Goal: Navigation & Orientation: Find specific page/section

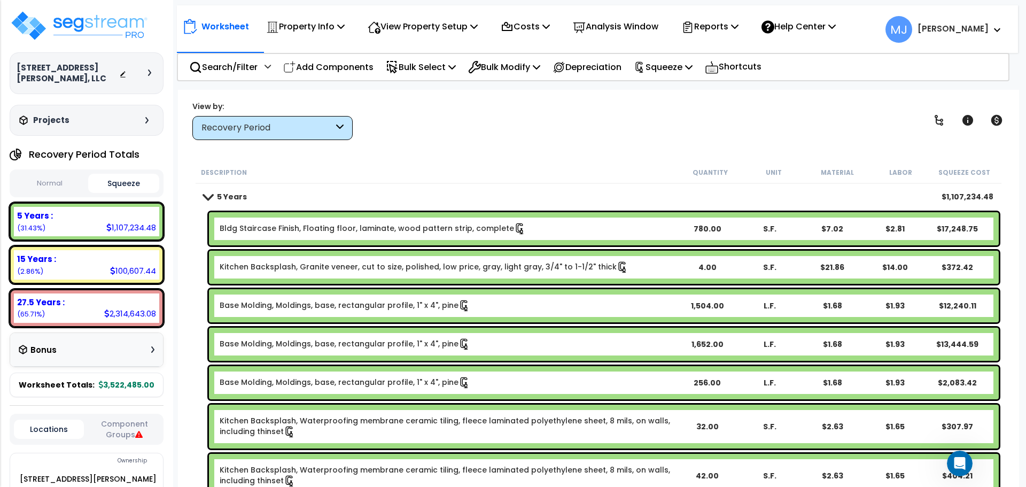
scroll to position [63, 0]
click at [954, 463] on icon "Open Intercom Messenger" at bounding box center [959, 462] width 18 height 18
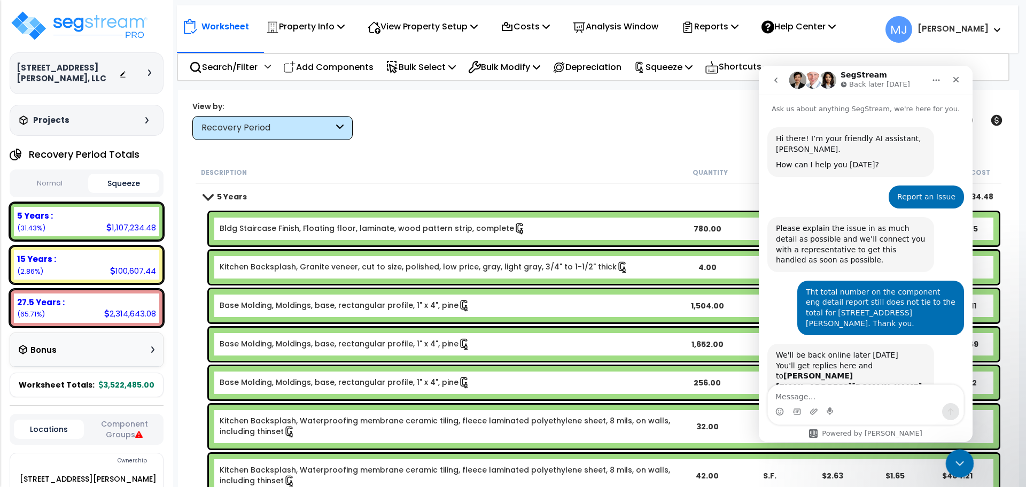
scroll to position [45, 0]
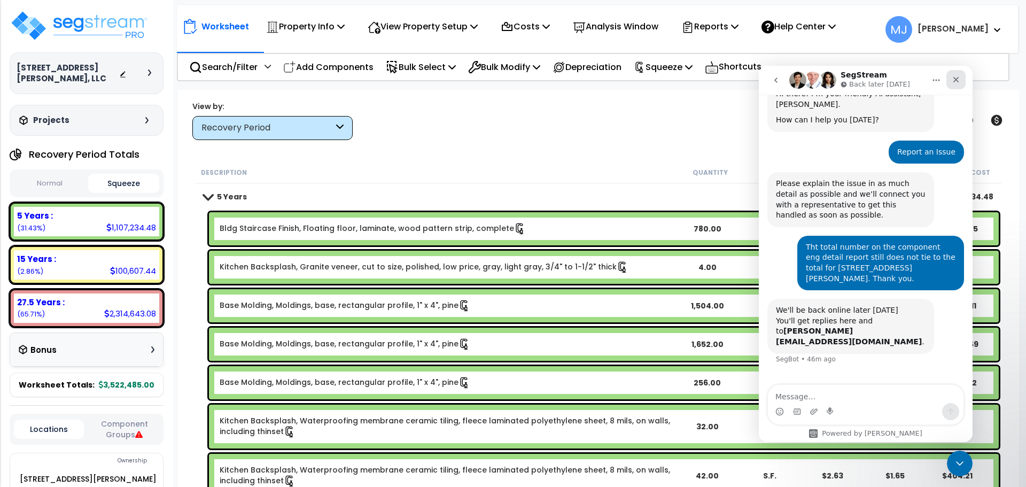
click at [955, 84] on div "Close" at bounding box center [956, 79] width 19 height 19
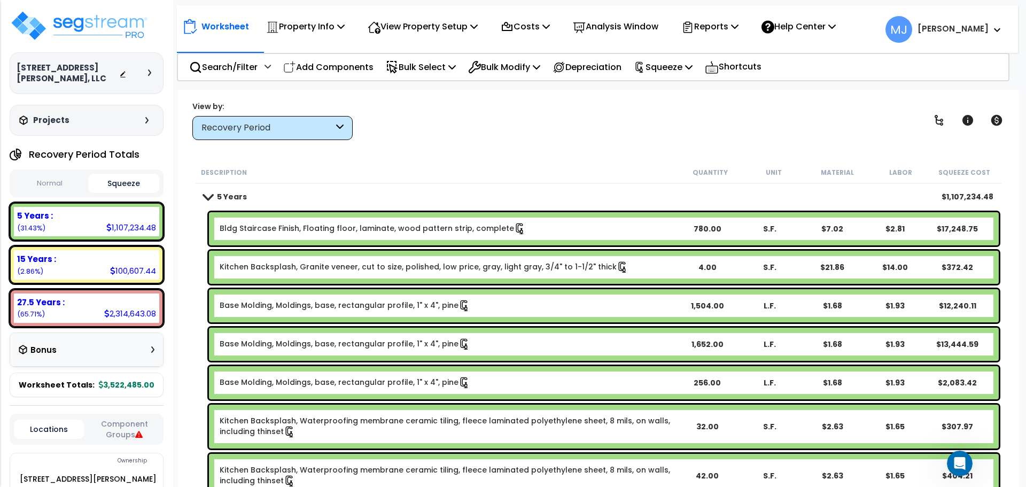
click at [136, 181] on button "Squeeze" at bounding box center [124, 183] width 72 height 19
click at [956, 460] on icon "Open Intercom Messenger" at bounding box center [959, 462] width 18 height 18
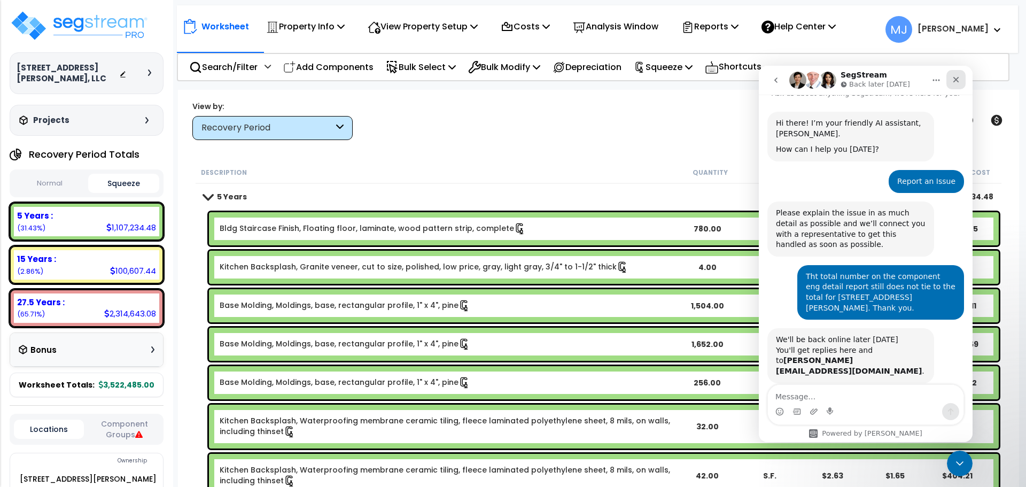
scroll to position [0, 0]
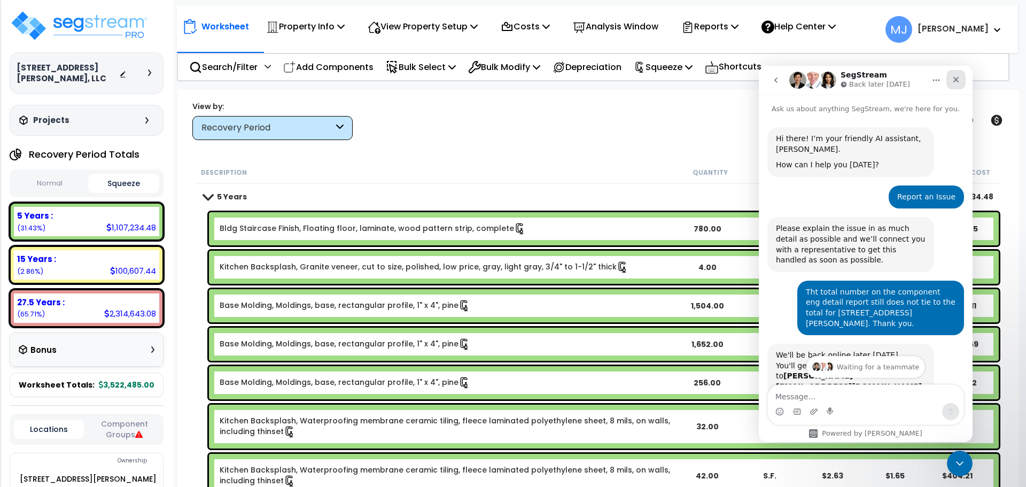
click at [953, 79] on icon "Close" at bounding box center [956, 79] width 9 height 9
